Goal: Communication & Community: Participate in discussion

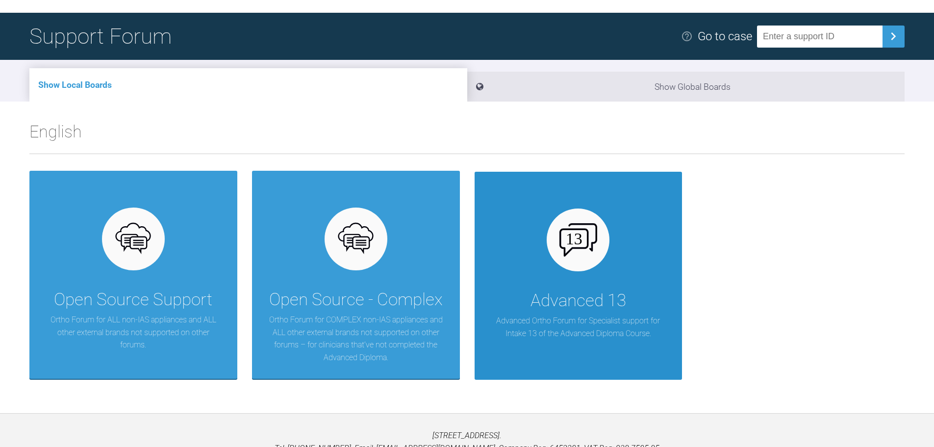
scroll to position [102, 0]
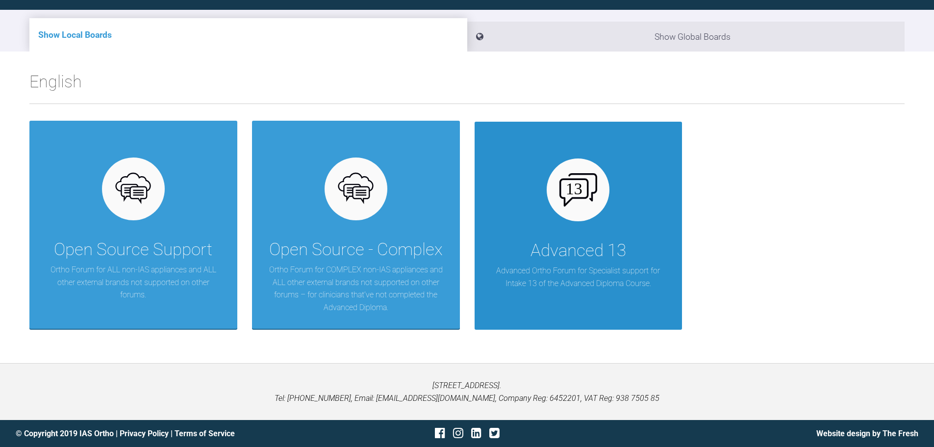
click at [591, 220] on div "Advanced 13 Advanced Ortho Forum for Specialist support for Intake 13 of the Ad…" at bounding box center [579, 226] width 208 height 208
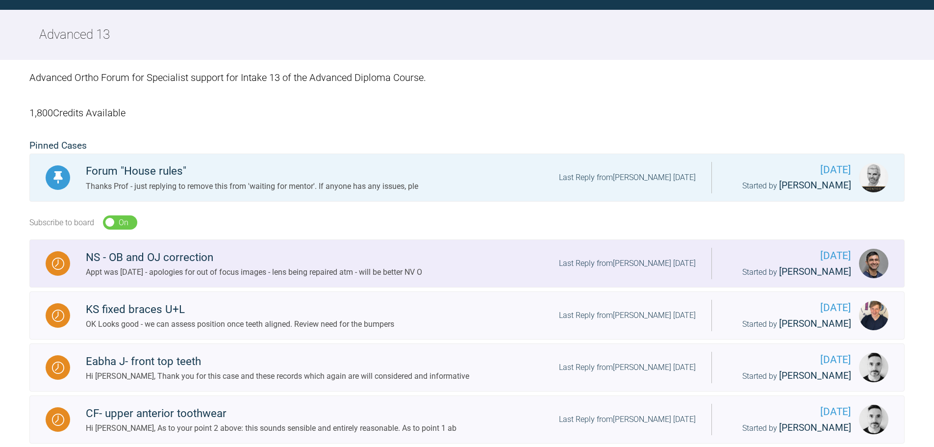
drag, startPoint x: 266, startPoint y: 185, endPoint x: 300, endPoint y: 284, distance: 104.2
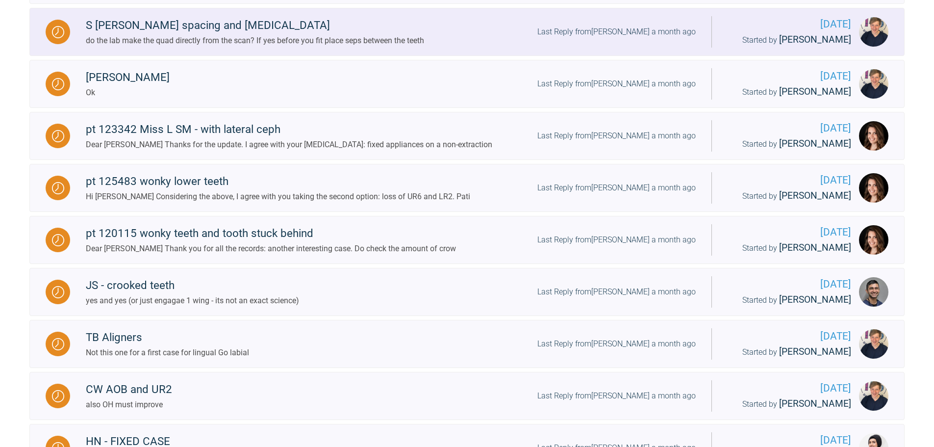
scroll to position [1011, 0]
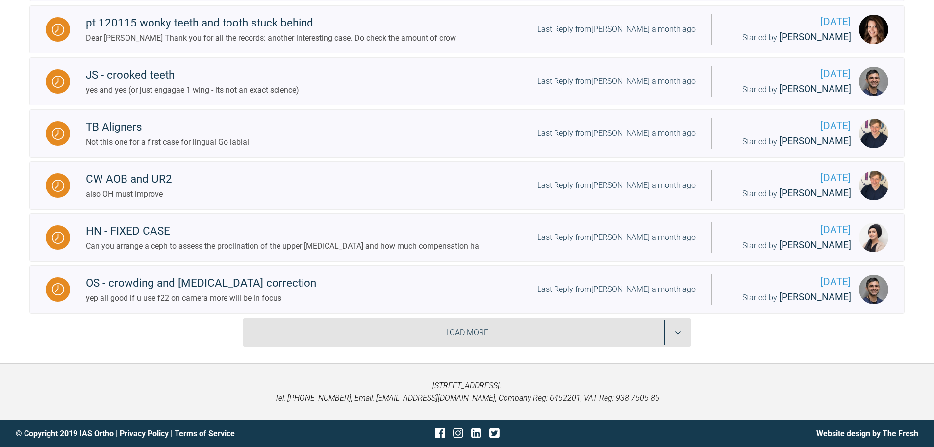
click at [326, 325] on div "Load More" at bounding box center [467, 332] width 448 height 28
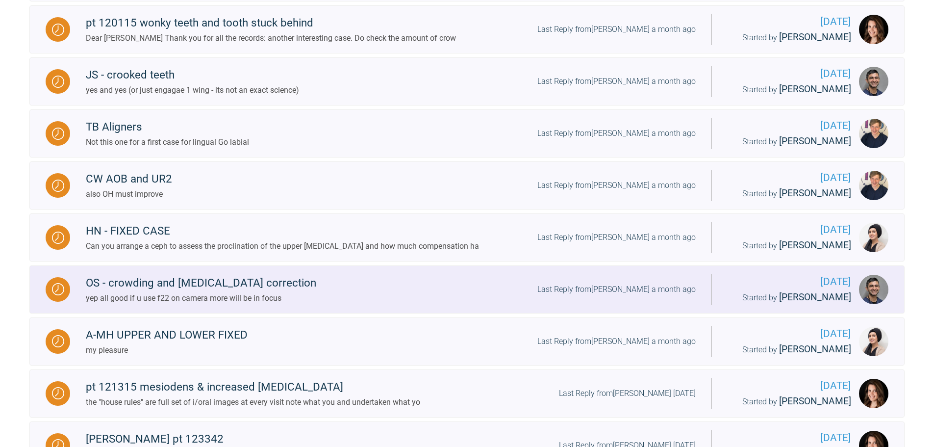
click at [260, 280] on div "OS - crowding and [MEDICAL_DATA] correction" at bounding box center [201, 283] width 230 height 18
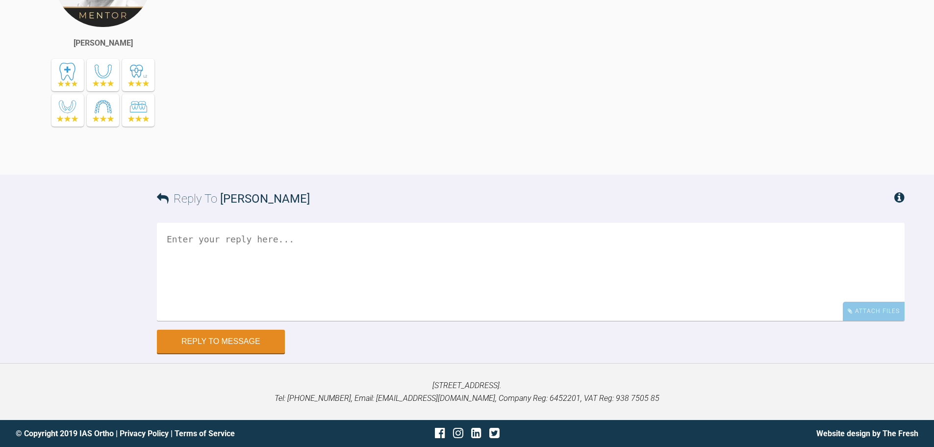
drag, startPoint x: 387, startPoint y: 275, endPoint x: 393, endPoint y: 425, distance: 150.1
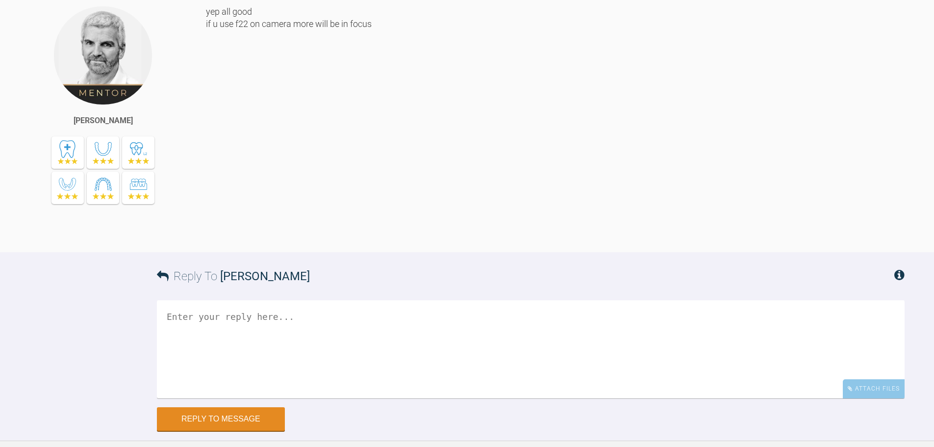
scroll to position [4735, 0]
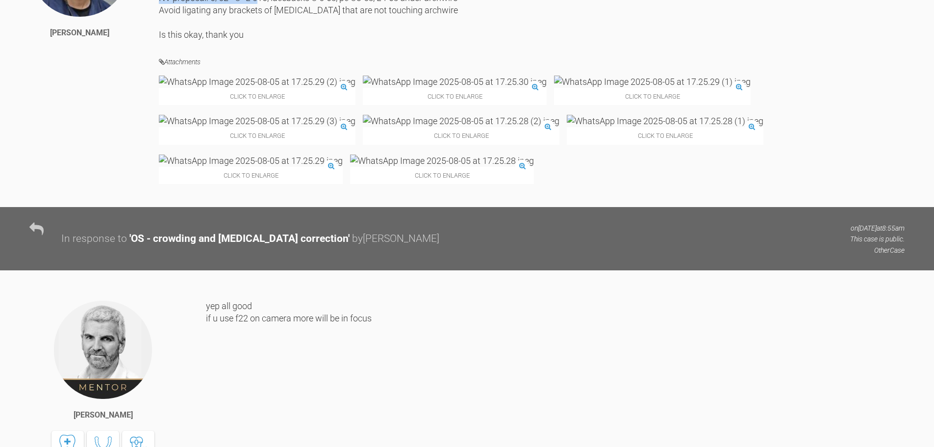
drag, startPoint x: 285, startPoint y: 157, endPoint x: 335, endPoint y: 150, distance: 50.1
